Goal: Information Seeking & Learning: Compare options

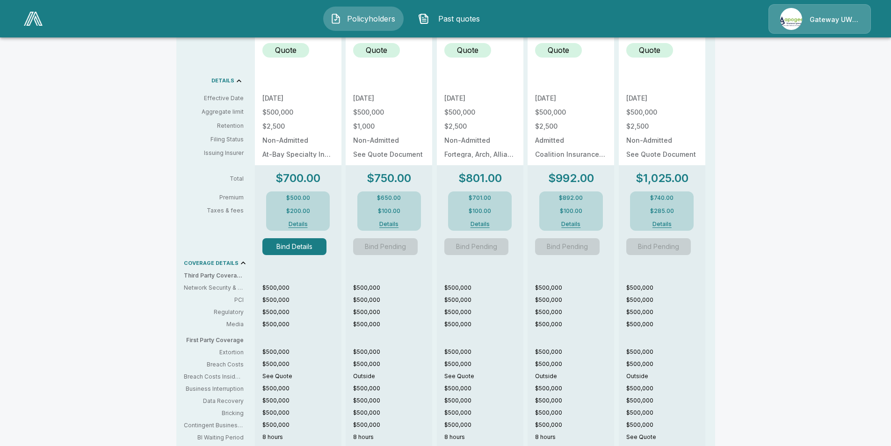
scroll to position [421, 0]
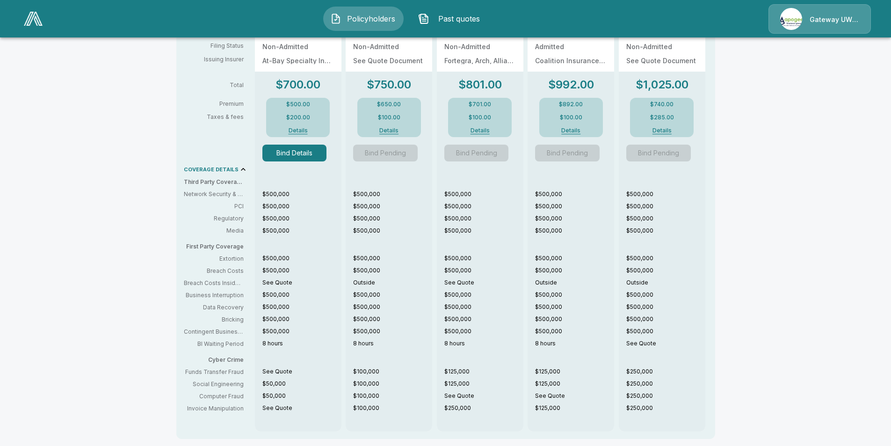
click at [307, 129] on button "Details" at bounding box center [297, 131] width 37 height 6
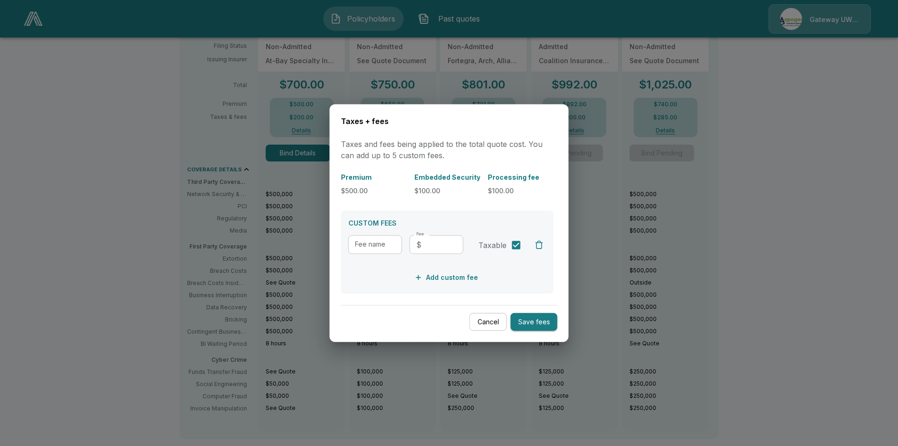
click at [493, 317] on button "Cancel" at bounding box center [488, 321] width 37 height 18
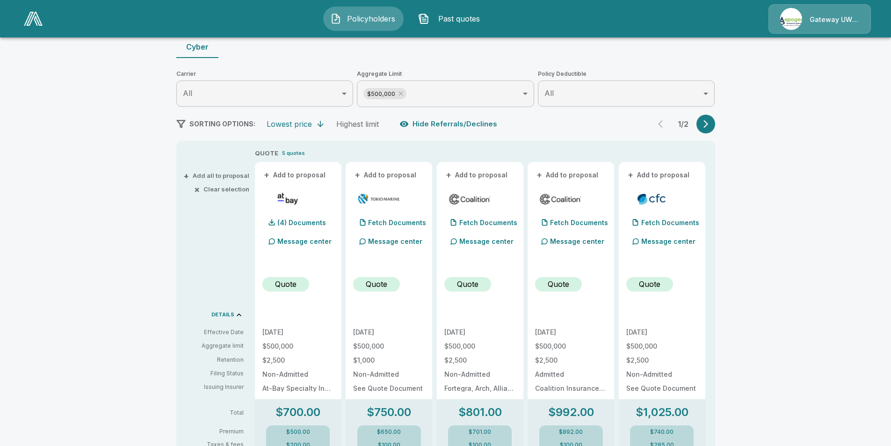
scroll to position [0, 0]
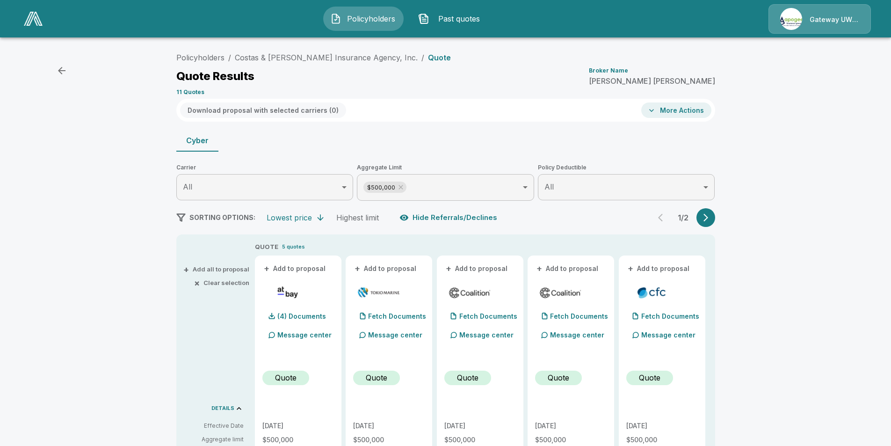
click at [231, 57] on li "/" at bounding box center [229, 57] width 3 height 11
click at [224, 57] on link "Policyholders" at bounding box center [200, 57] width 48 height 9
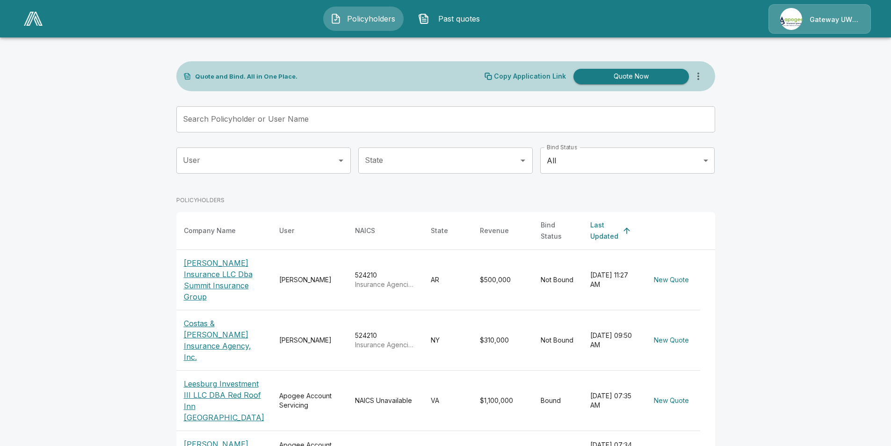
click at [270, 116] on input "Search Policyholder or User Name" at bounding box center [440, 119] width 529 height 26
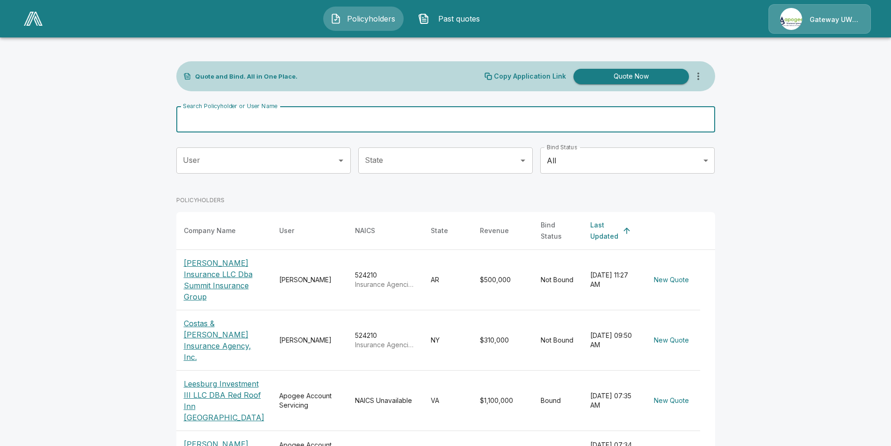
drag, startPoint x: 269, startPoint y: 116, endPoint x: 220, endPoint y: 121, distance: 49.4
paste input "**********"
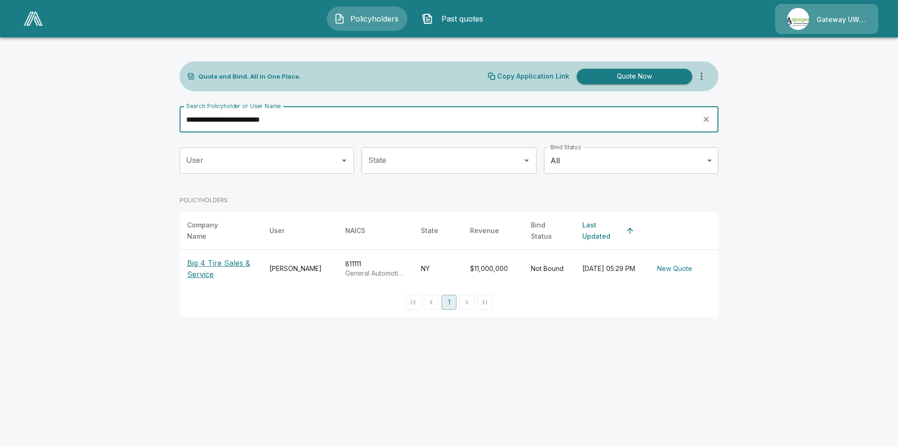
type input "**********"
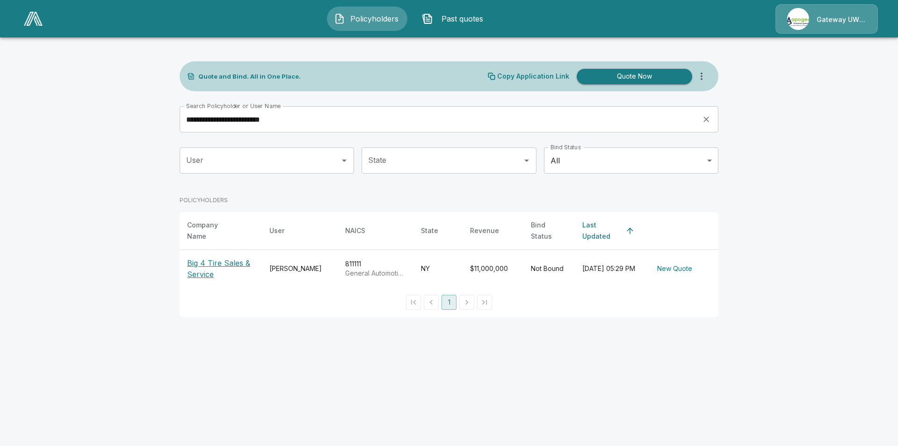
click at [232, 261] on p "Big 4 Tire Sales & Service" at bounding box center [220, 268] width 67 height 22
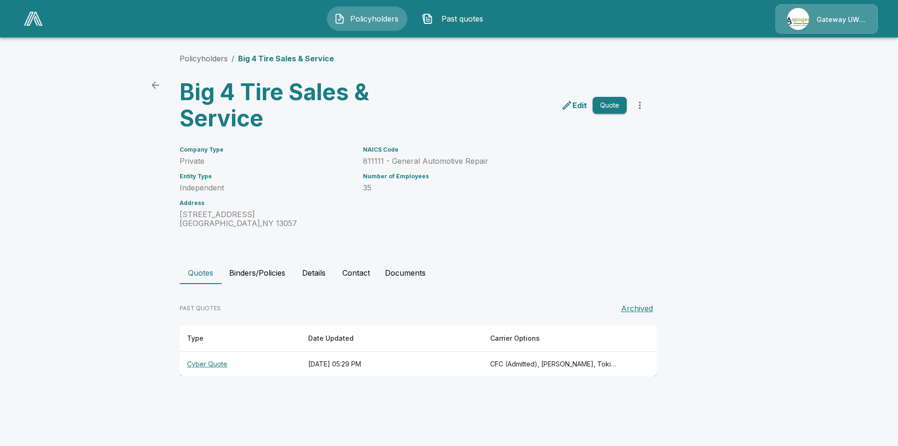
click at [520, 360] on th "CFC (Admitted), [PERSON_NAME], Tokio Marine TMHCC (Non-Admitted), At-Bay (Non-A…" at bounding box center [554, 364] width 142 height 25
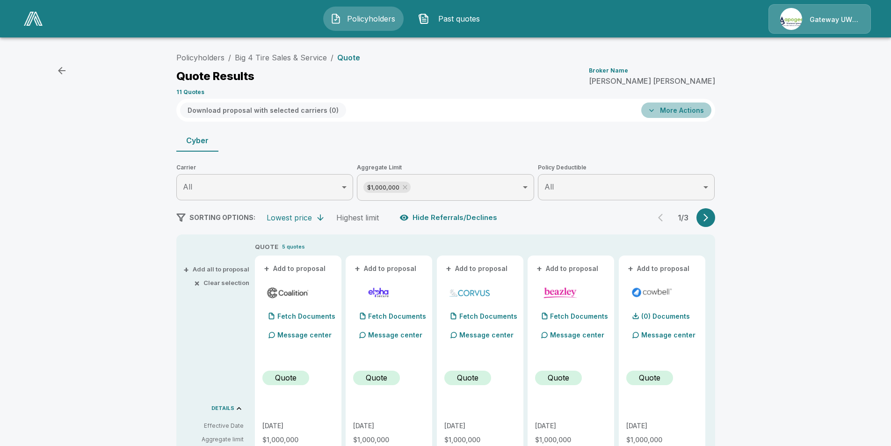
click at [688, 112] on button "More Actions" at bounding box center [676, 109] width 70 height 15
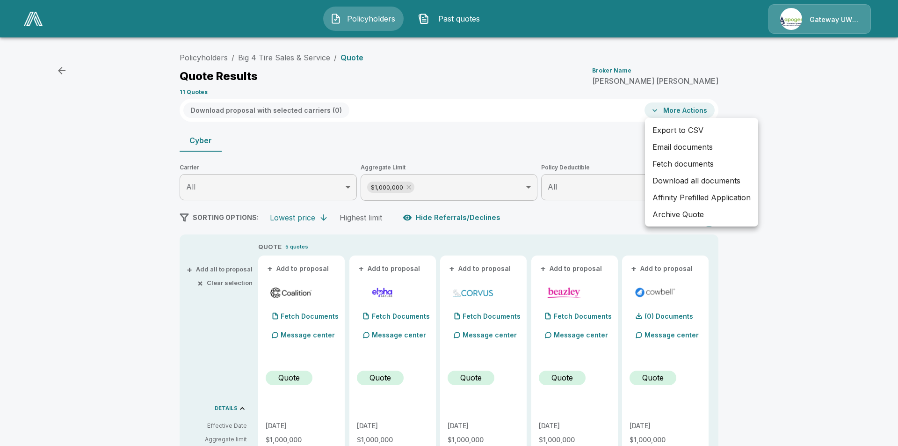
click at [677, 150] on li "Email documents" at bounding box center [701, 146] width 113 height 17
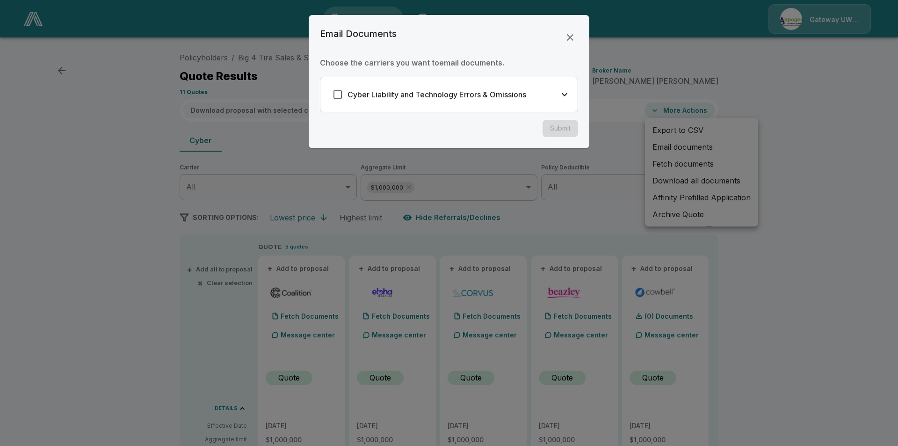
click at [516, 103] on div "Cyber Liability and Technology Errors & Omissions" at bounding box center [427, 95] width 198 height 20
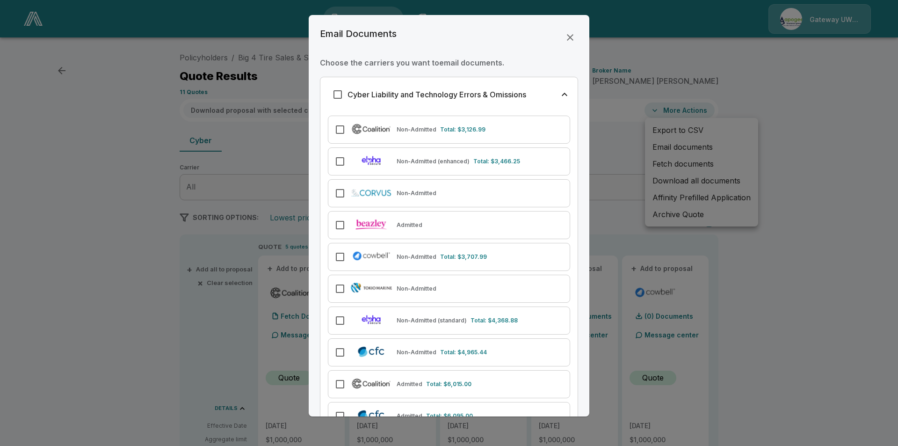
click at [428, 220] on div "Admitted" at bounding box center [449, 225] width 242 height 28
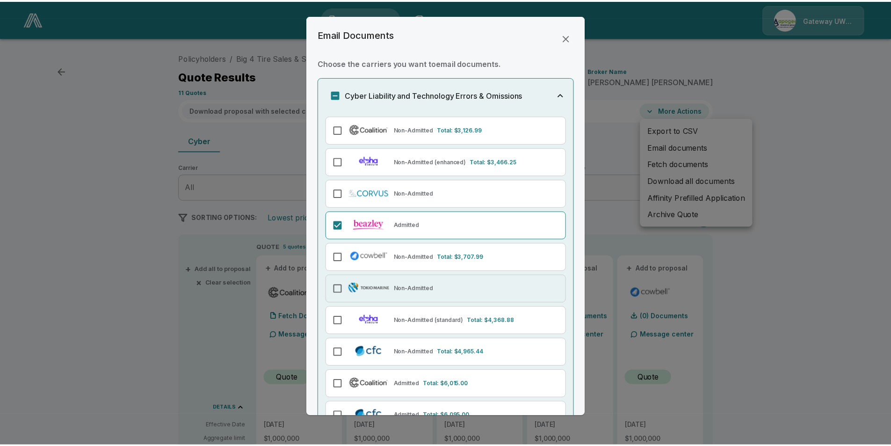
scroll to position [61, 0]
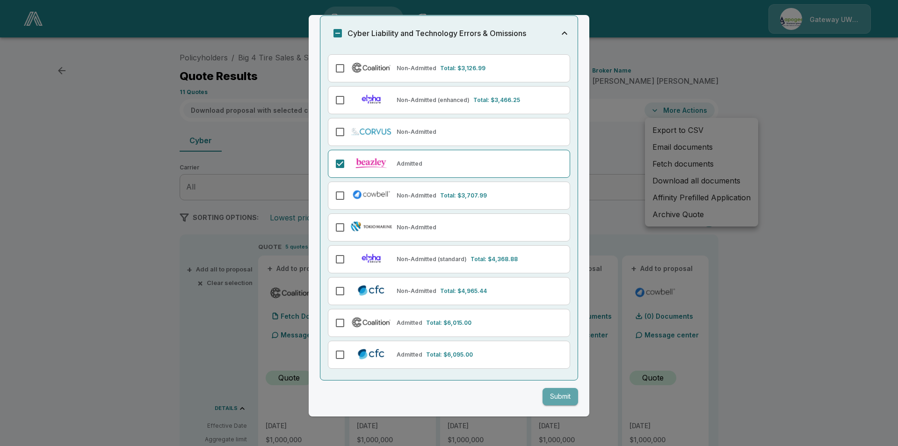
click at [548, 395] on button "Submit" at bounding box center [561, 396] width 36 height 17
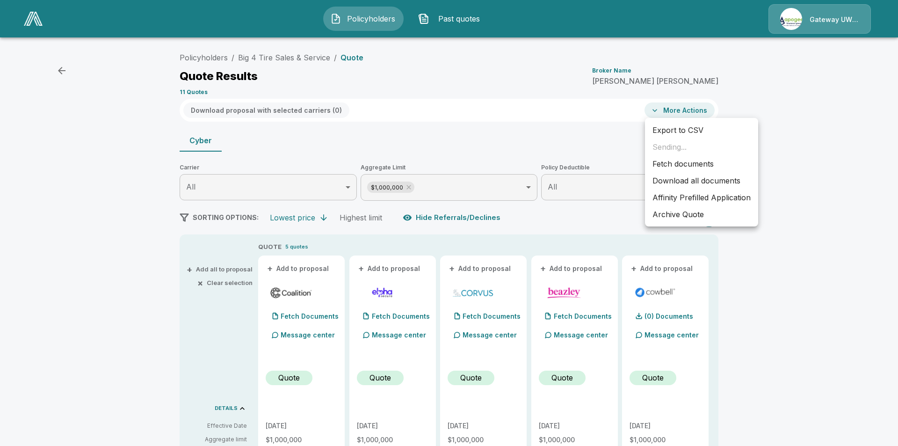
click at [787, 264] on div at bounding box center [449, 223] width 898 height 446
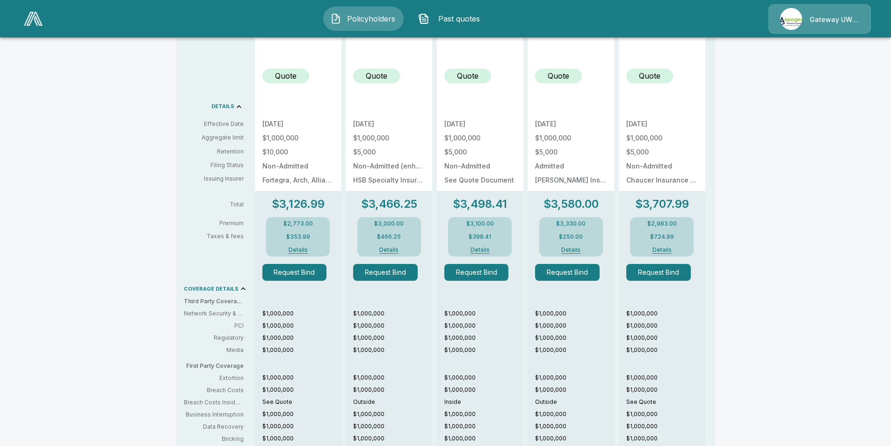
scroll to position [115, 0]
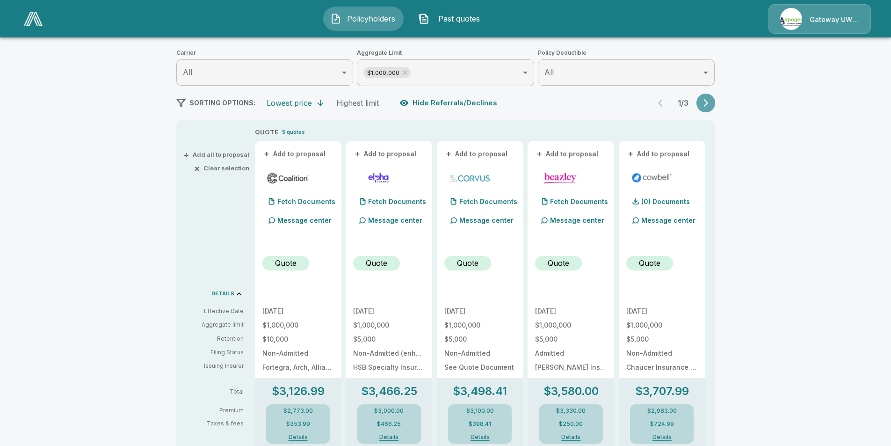
click at [702, 106] on button "button" at bounding box center [706, 103] width 19 height 19
click at [701, 102] on button "button" at bounding box center [706, 103] width 19 height 19
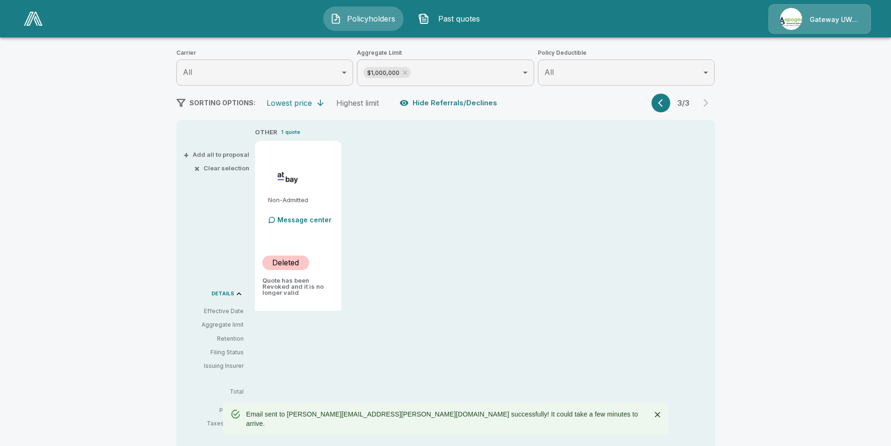
click at [654, 102] on div "SORTING OPTIONS: Lowest price Highest limit Hide Referrals/Declines 3 / 3" at bounding box center [445, 103] width 539 height 19
click at [659, 102] on button "button" at bounding box center [661, 103] width 19 height 19
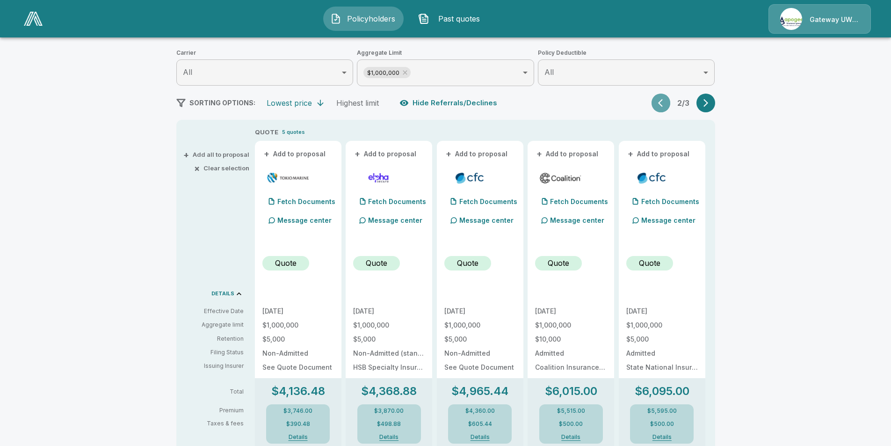
click at [659, 102] on button "button" at bounding box center [661, 103] width 19 height 19
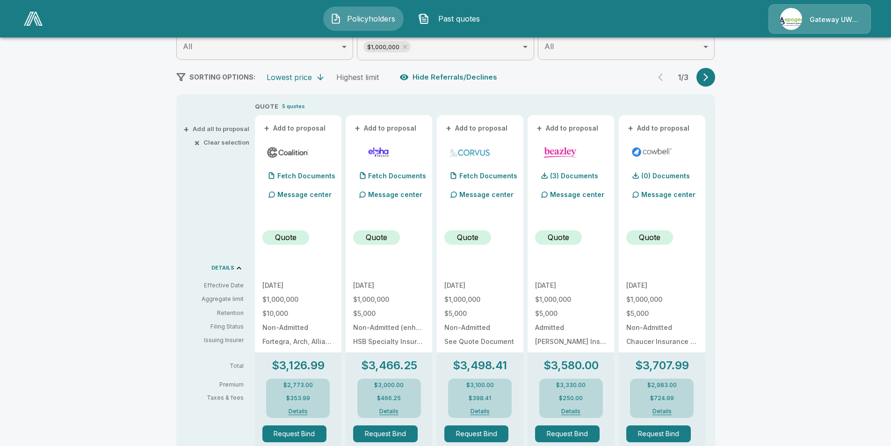
scroll to position [234, 0]
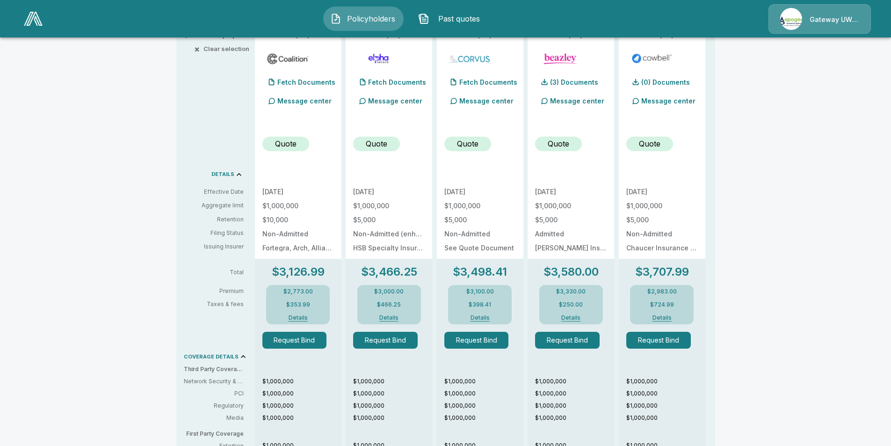
click at [579, 298] on div "$3,330.00 $250.00 Details" at bounding box center [571, 304] width 64 height 39
click at [573, 318] on button "Details" at bounding box center [570, 318] width 37 height 6
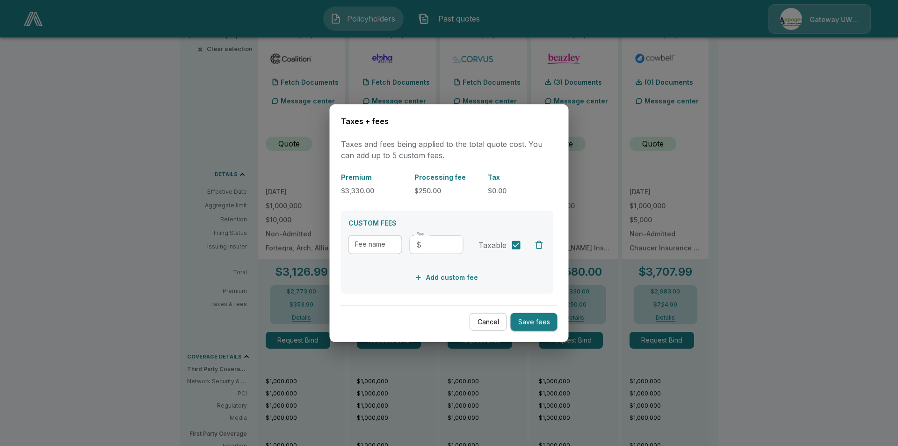
click at [484, 317] on button "Cancel" at bounding box center [488, 321] width 37 height 18
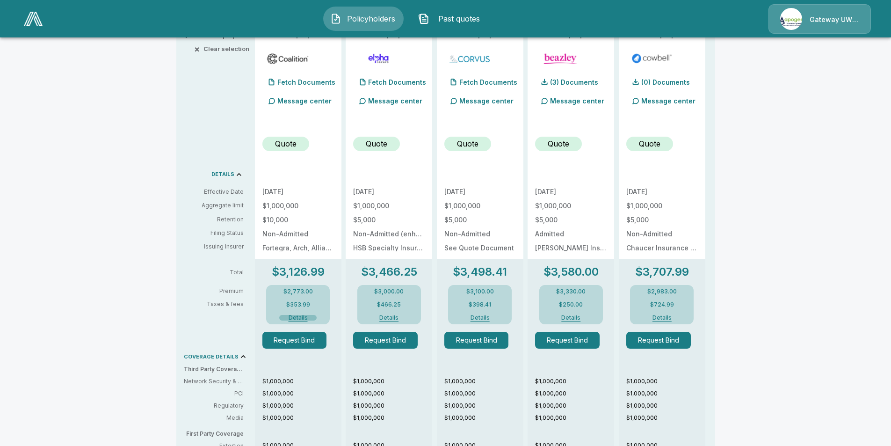
click at [300, 319] on button "Details" at bounding box center [297, 318] width 37 height 6
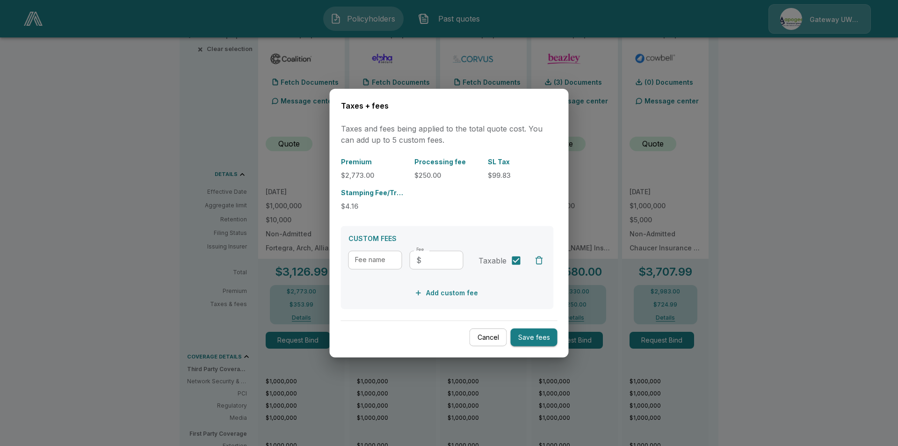
click at [482, 344] on button "Cancel" at bounding box center [488, 337] width 37 height 18
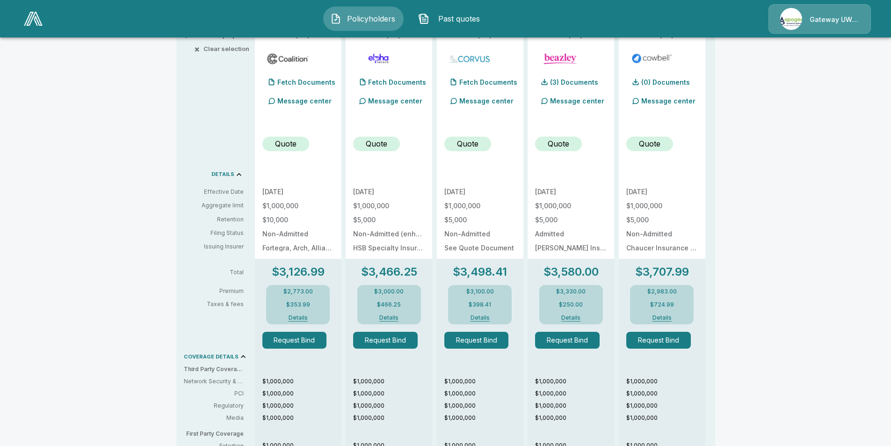
scroll to position [94, 0]
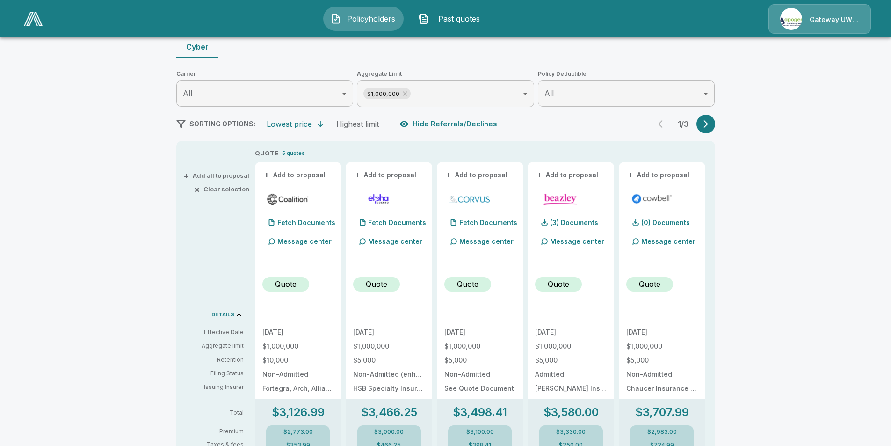
click at [710, 127] on icon "button" at bounding box center [705, 123] width 9 height 9
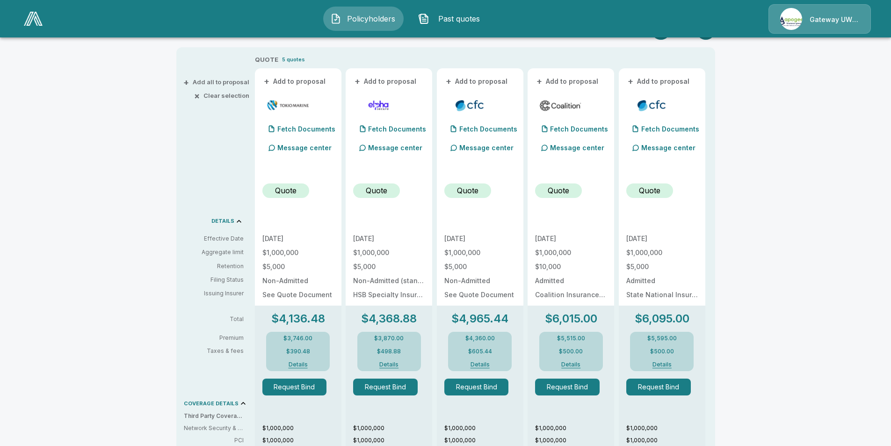
scroll to position [234, 0]
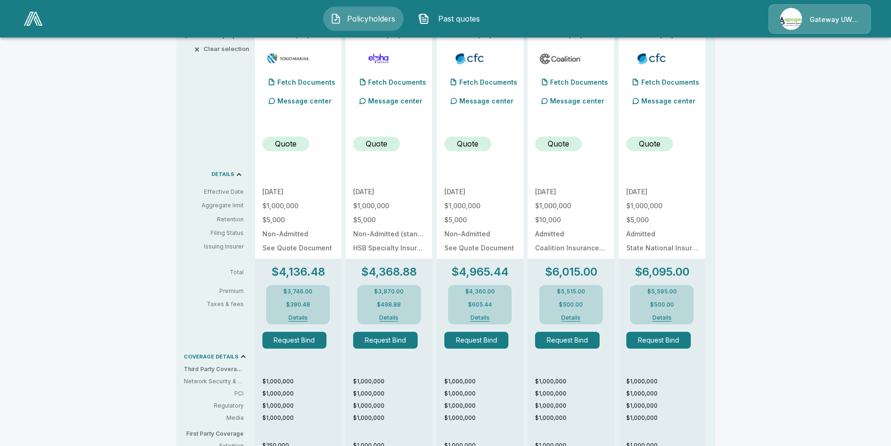
click at [574, 316] on button "Details" at bounding box center [570, 318] width 37 height 6
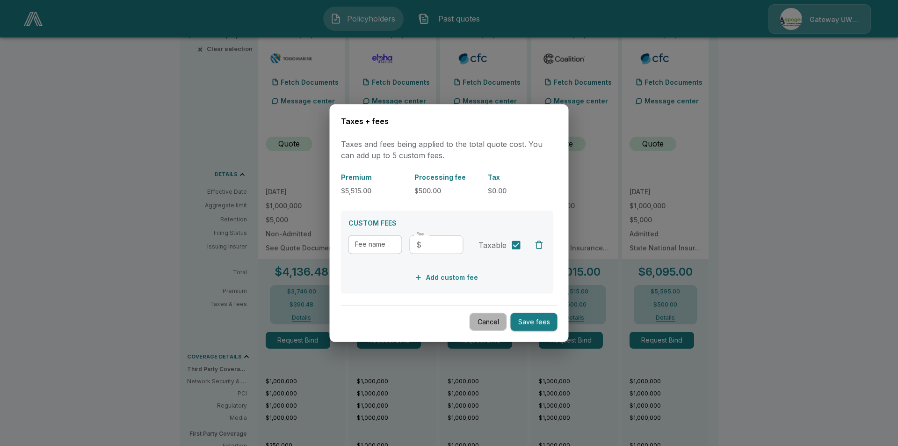
click at [488, 327] on button "Cancel" at bounding box center [488, 321] width 37 height 18
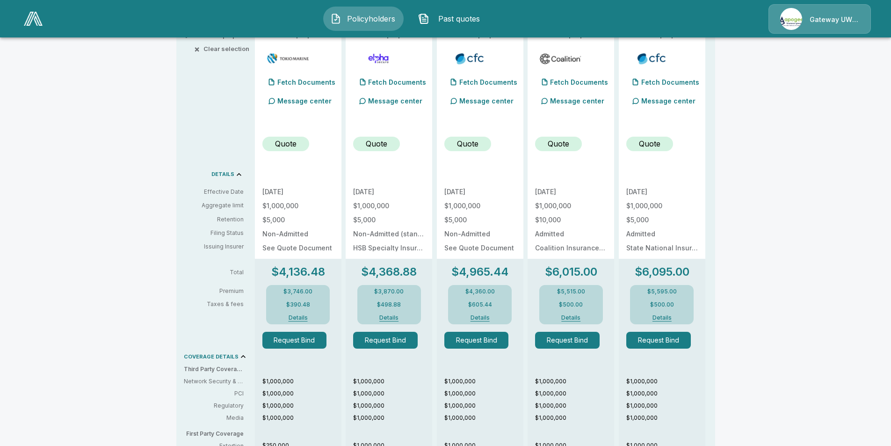
click at [661, 318] on button "Details" at bounding box center [661, 318] width 37 height 6
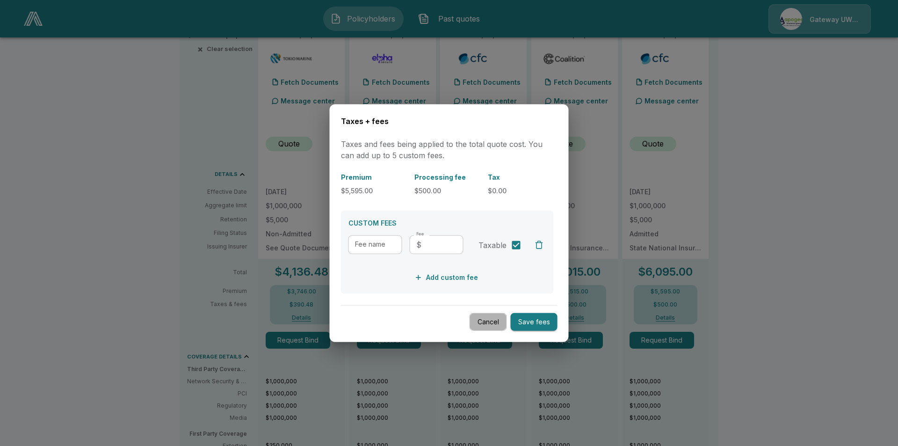
click at [499, 319] on button "Cancel" at bounding box center [488, 321] width 37 height 18
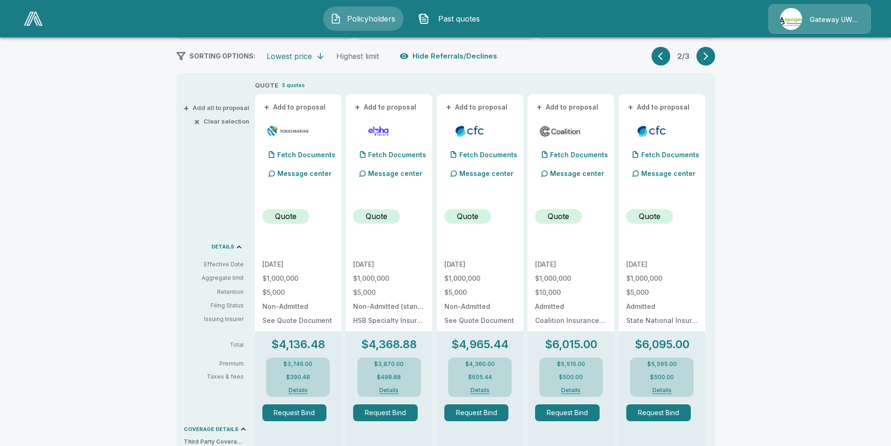
scroll to position [0, 0]
